Goal: Navigation & Orientation: Go to known website

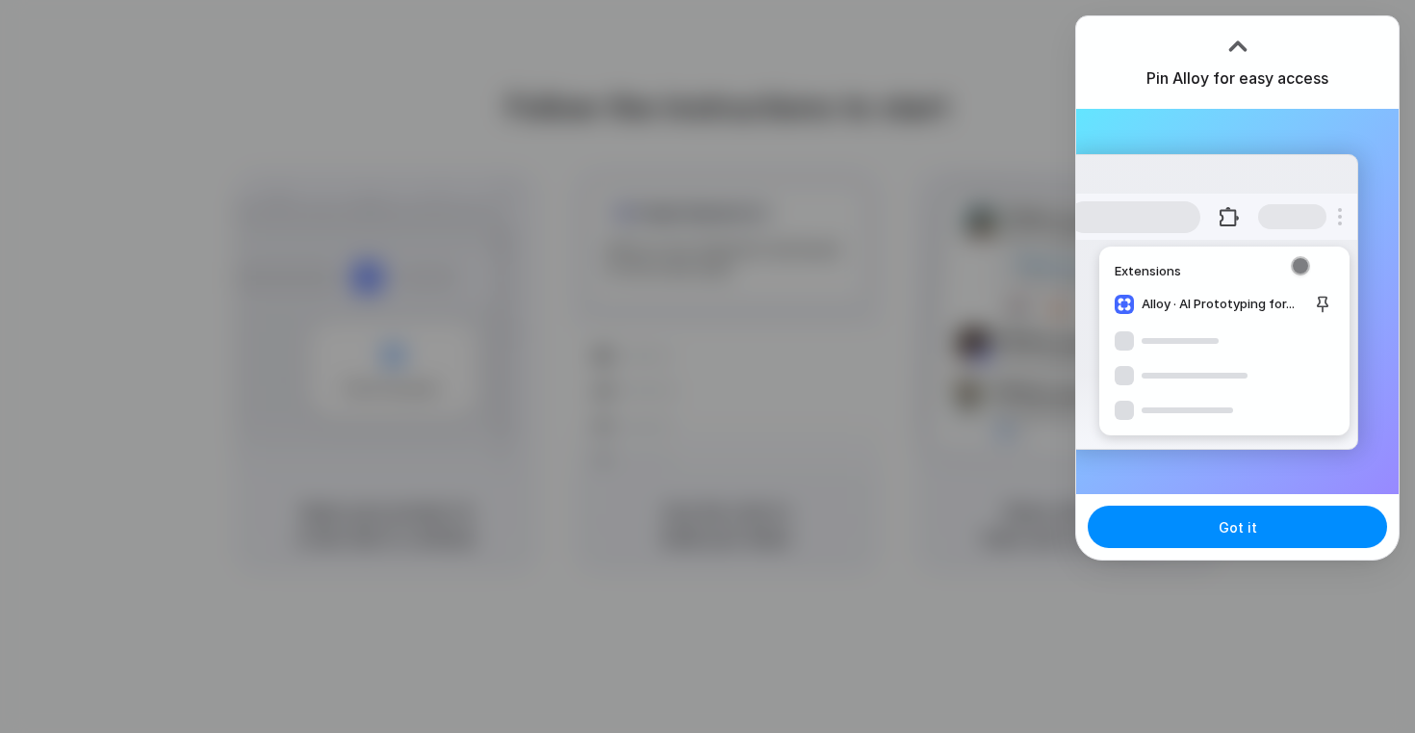
click at [808, 193] on div at bounding box center [707, 366] width 1415 height 733
click at [1231, 42] on div at bounding box center [1238, 46] width 29 height 29
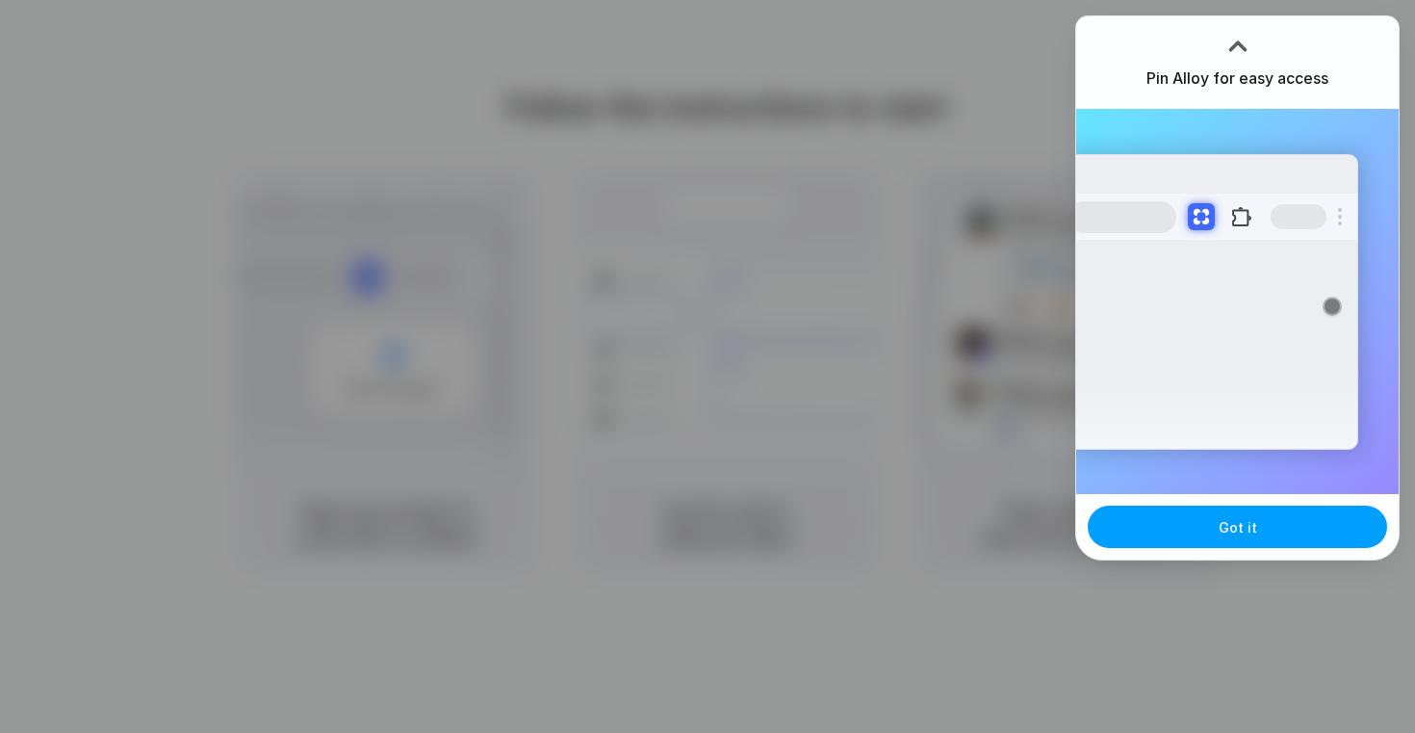
click at [1188, 519] on button "Got it" at bounding box center [1237, 526] width 299 height 42
